Goal: Task Accomplishment & Management: Use online tool/utility

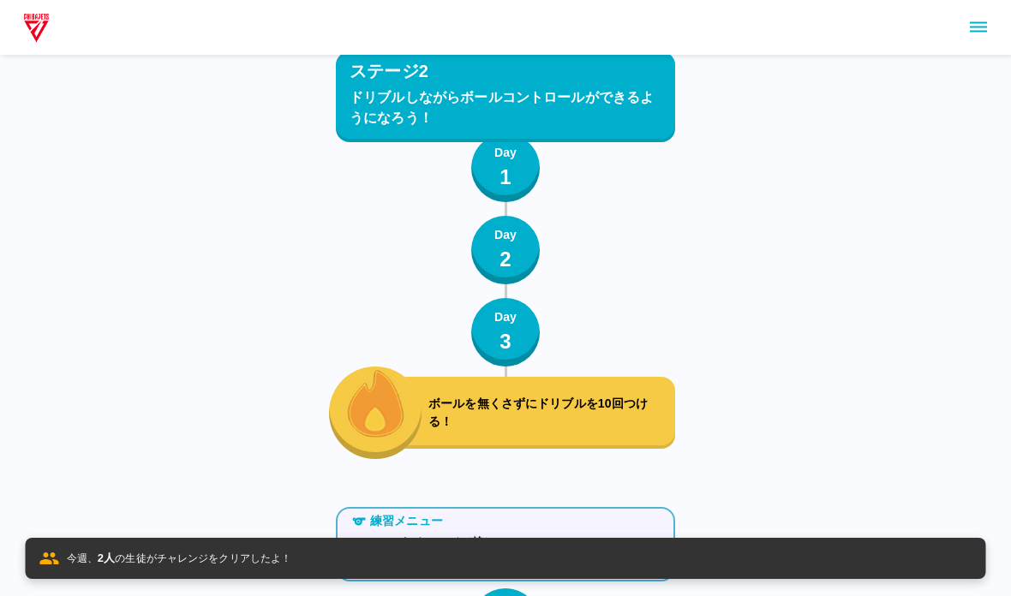
scroll to position [6208, 0]
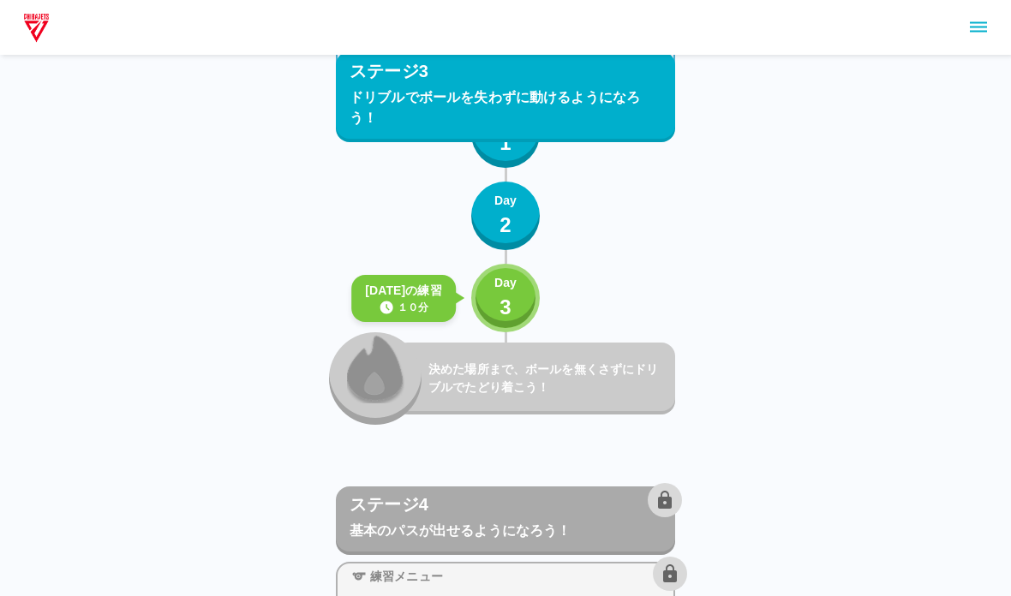
click at [533, 314] on button "Day 3" at bounding box center [505, 298] width 69 height 69
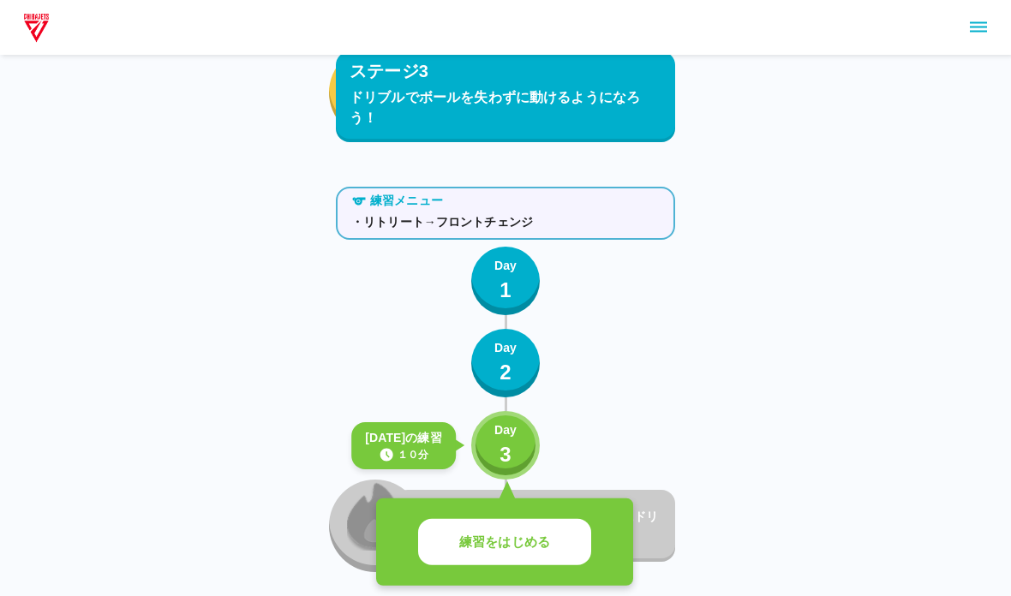
click at [532, 498] on div "決めた場所まで、ボールを無くさずにドリブルでたどり着こう！" at bounding box center [534, 527] width 281 height 72
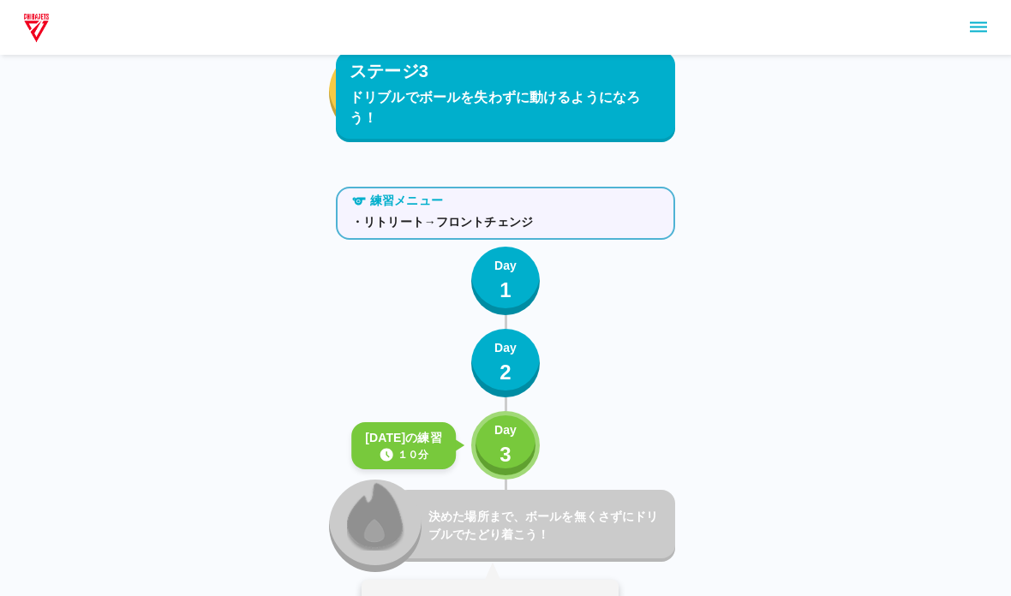
scroll to position [6060, 0]
click at [504, 424] on p "Day" at bounding box center [505, 431] width 22 height 18
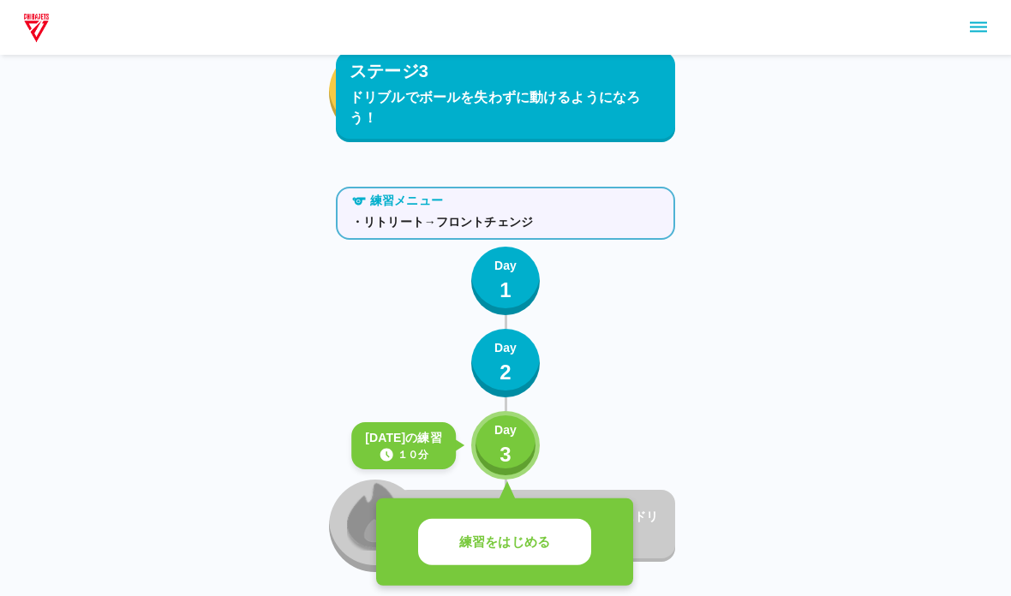
click at [520, 550] on p "練習をはじめる" at bounding box center [504, 543] width 91 height 20
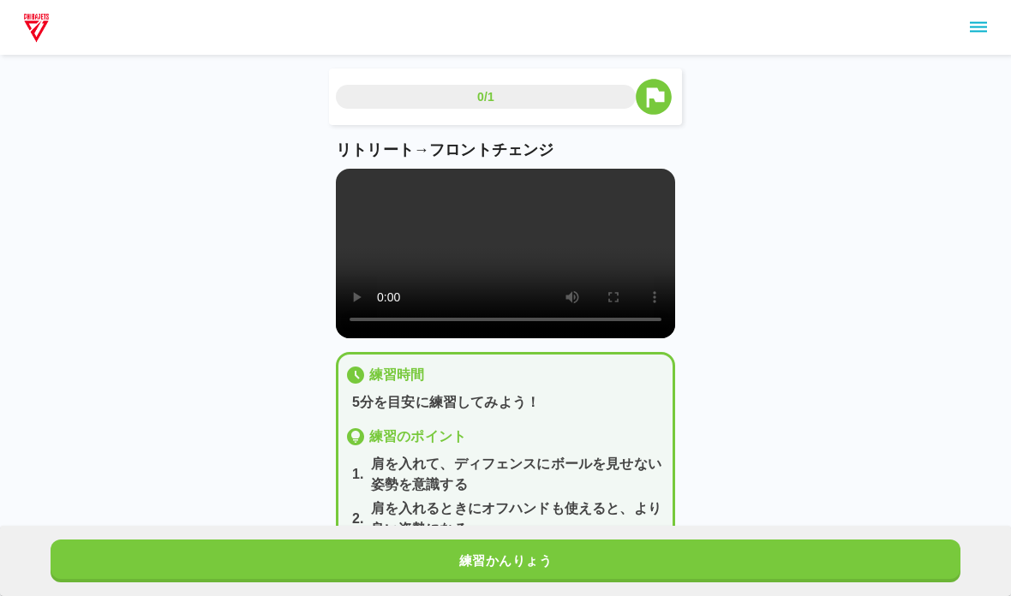
click at [561, 300] on video at bounding box center [505, 254] width 339 height 170
click at [396, 264] on video at bounding box center [505, 254] width 339 height 170
click at [349, 172] on video at bounding box center [505, 254] width 339 height 170
click at [99, 559] on button "練習かんりょう" at bounding box center [506, 561] width 910 height 43
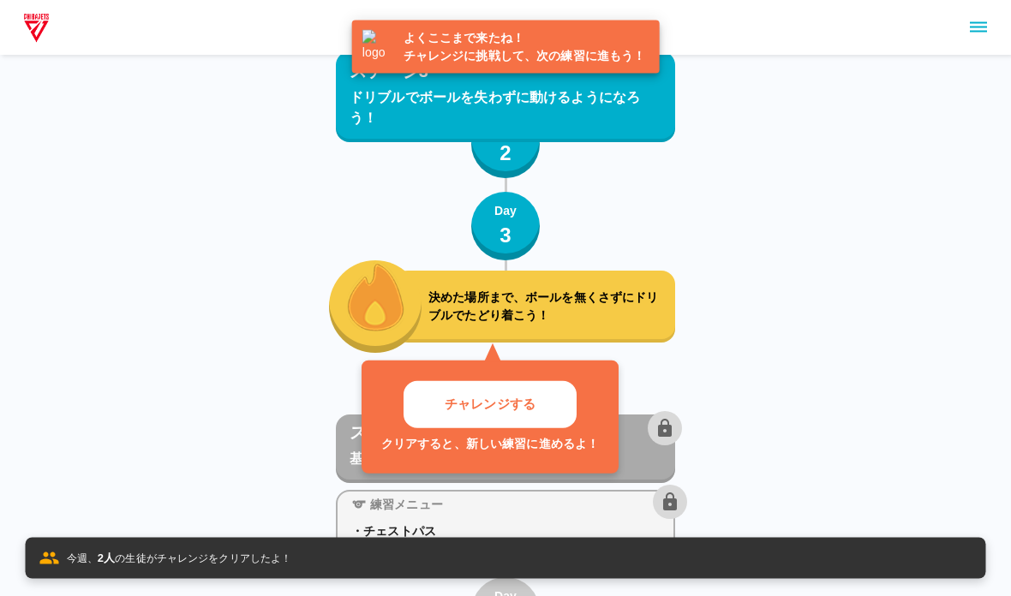
scroll to position [6295, 0]
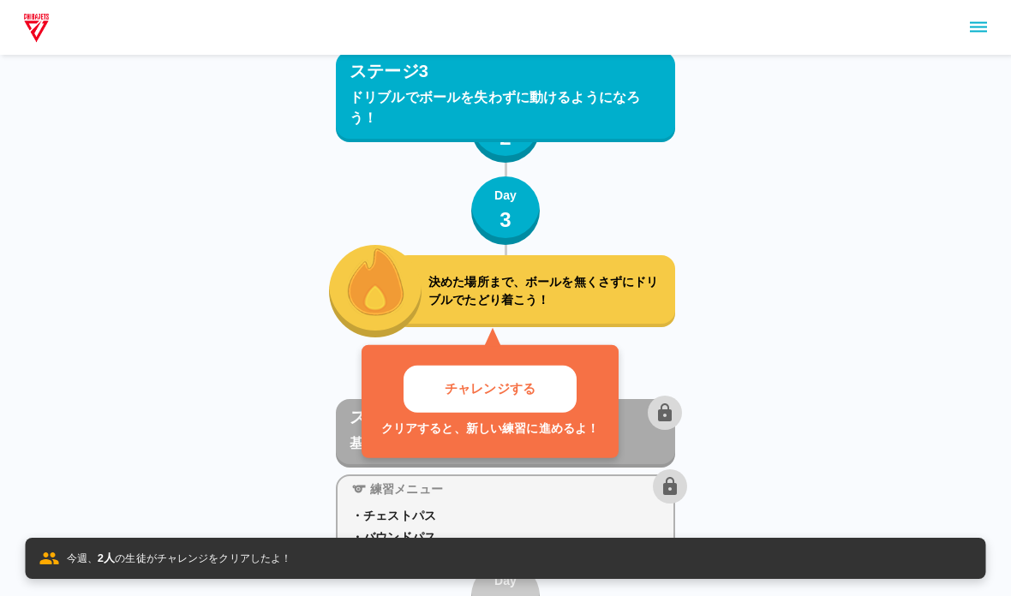
click at [491, 440] on div "チャレンジする クリアすると、新しい練習に進めるよ！" at bounding box center [490, 401] width 257 height 113
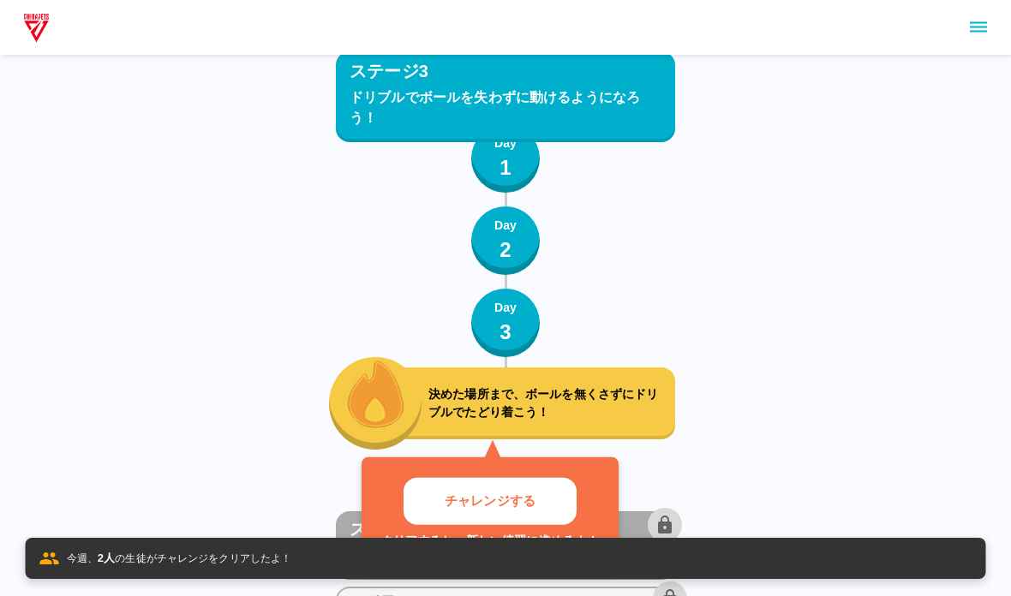
scroll to position [6184, 0]
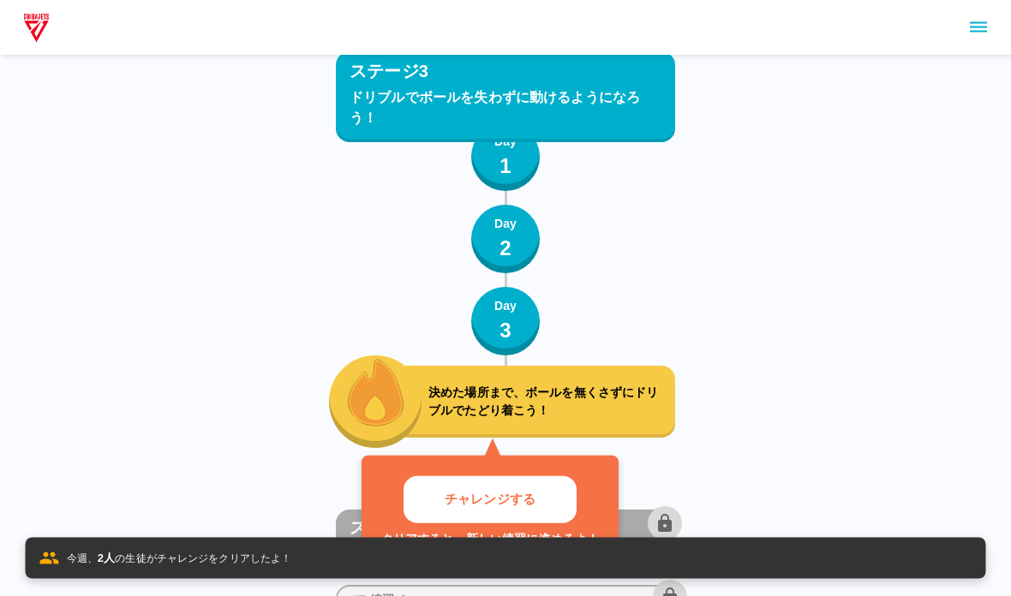
click at [452, 510] on button "チャレンジする" at bounding box center [490, 500] width 173 height 47
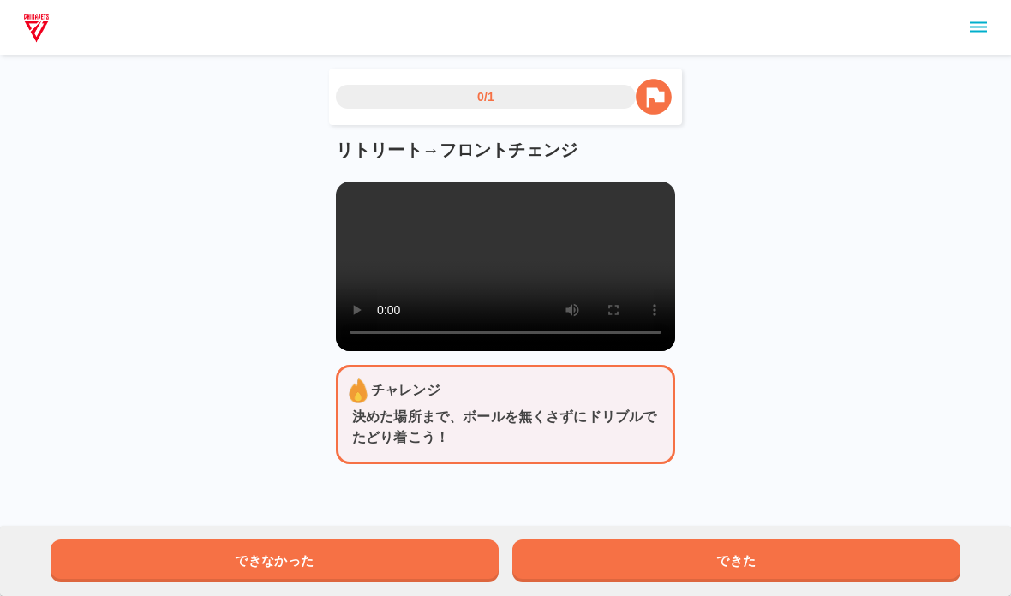
click at [378, 261] on video at bounding box center [505, 267] width 339 height 170
click at [380, 281] on video at bounding box center [505, 267] width 339 height 170
click at [350, 195] on video at bounding box center [505, 267] width 339 height 170
click at [588, 572] on button "できた" at bounding box center [736, 561] width 448 height 43
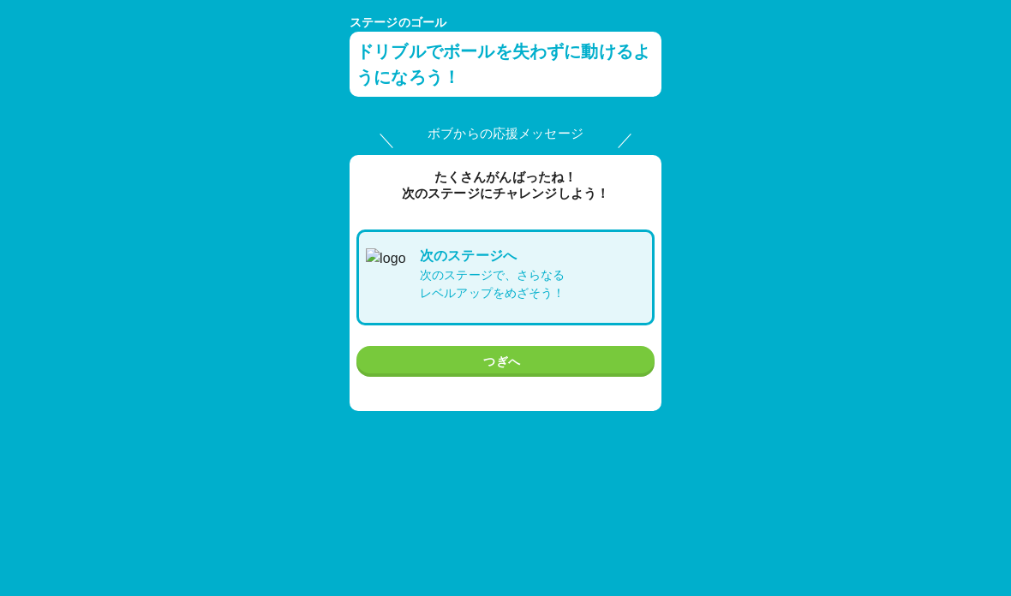
click at [450, 355] on button "つぎへ" at bounding box center [505, 362] width 298 height 32
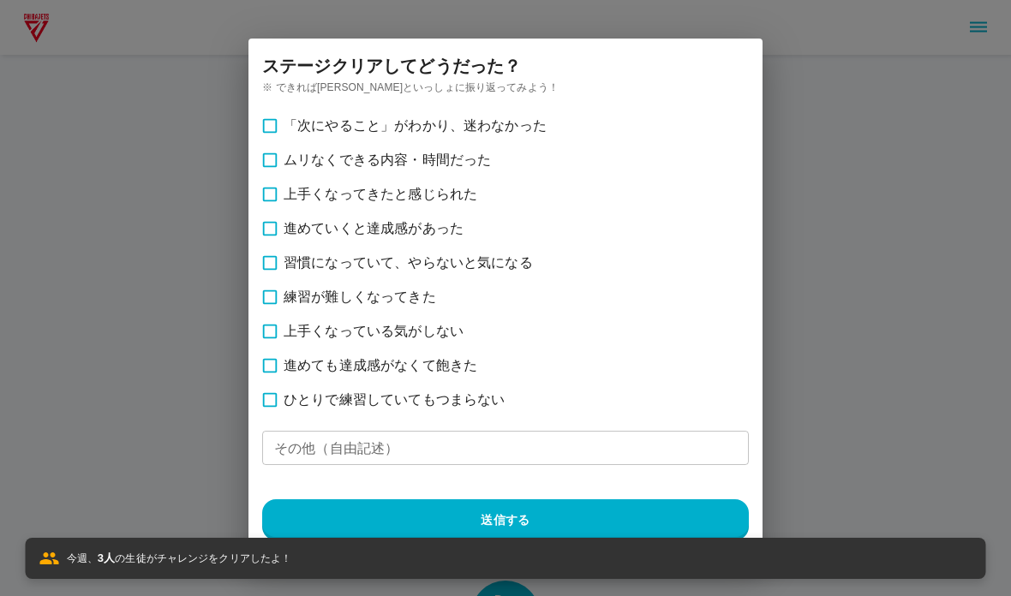
scroll to position [6295, 0]
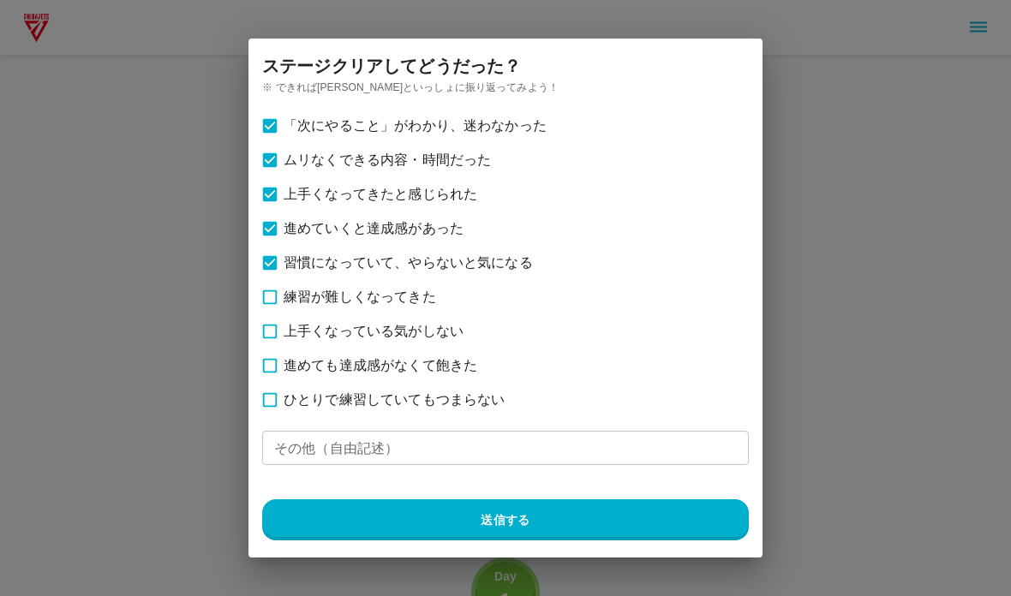
click at [320, 532] on button "送信する" at bounding box center [505, 520] width 487 height 41
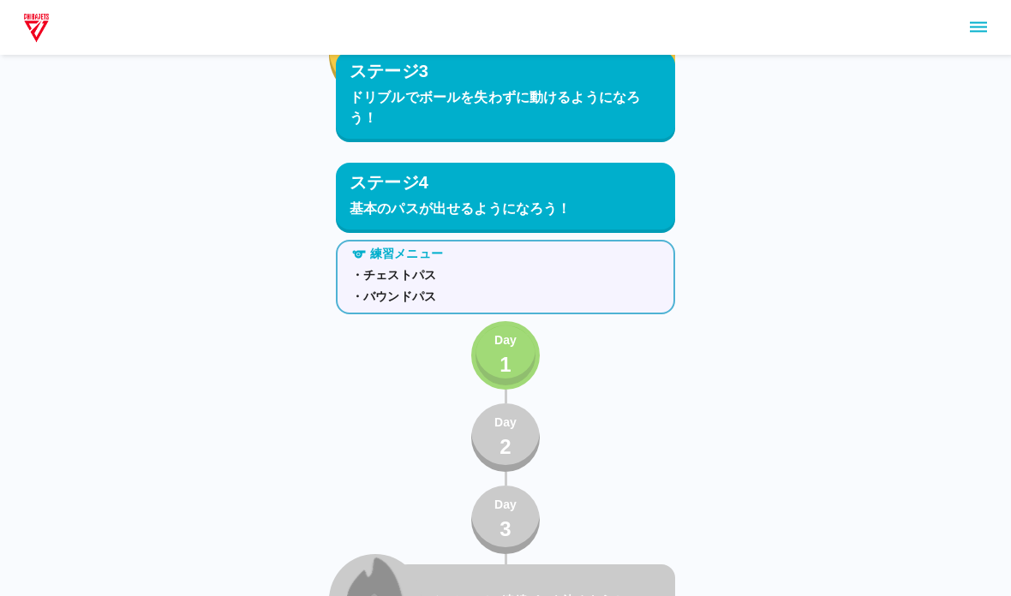
click at [487, 349] on button "Day 1" at bounding box center [505, 356] width 69 height 69
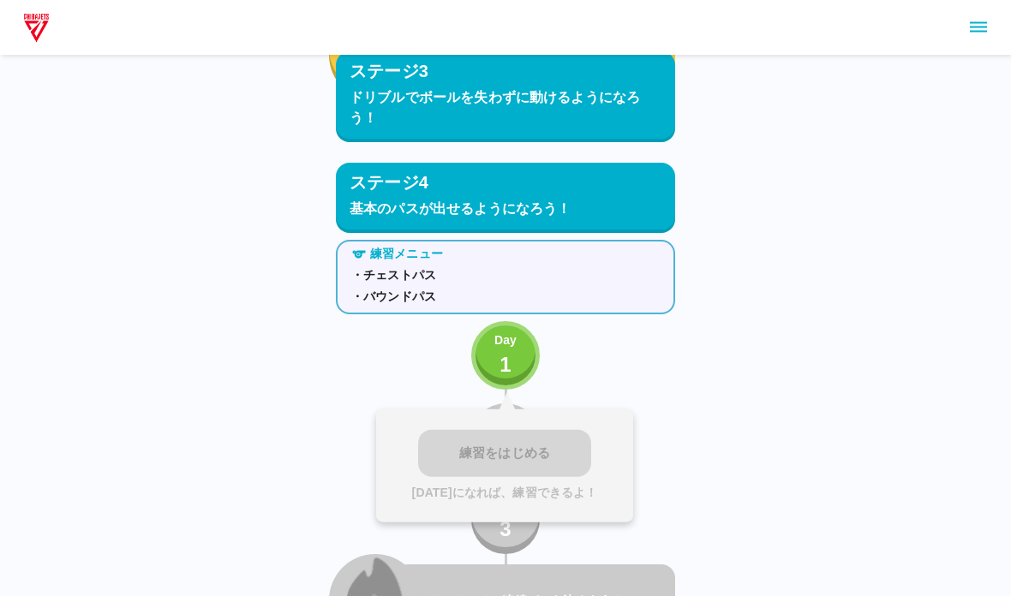
click at [446, 468] on div "練習をはじめる [DATE]になれば、練習できるよ！" at bounding box center [504, 466] width 257 height 113
click at [488, 362] on button "Day 1" at bounding box center [505, 355] width 69 height 69
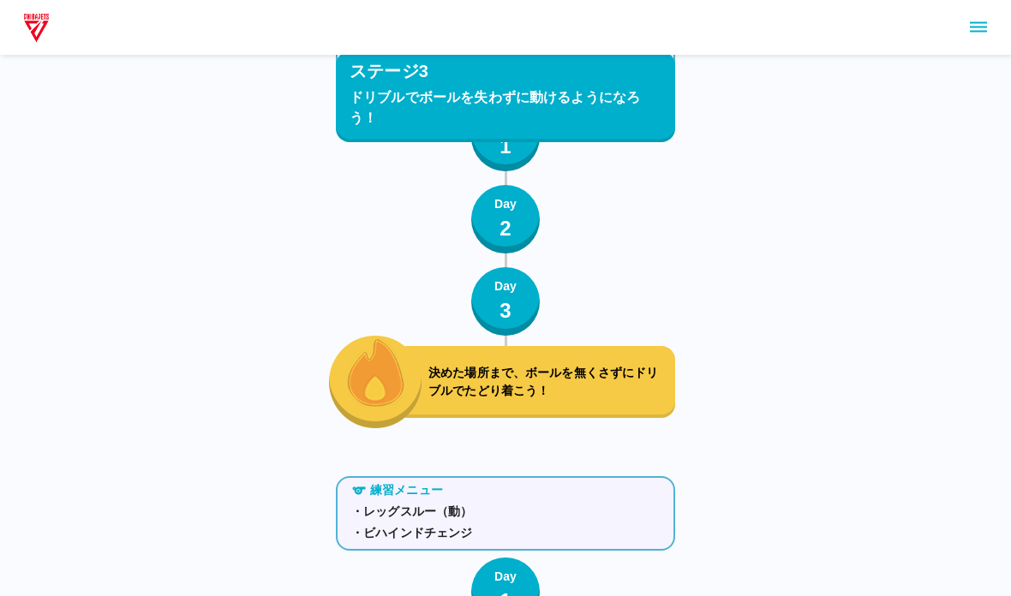
scroll to position [5300, 0]
